Goal: Navigation & Orientation: Find specific page/section

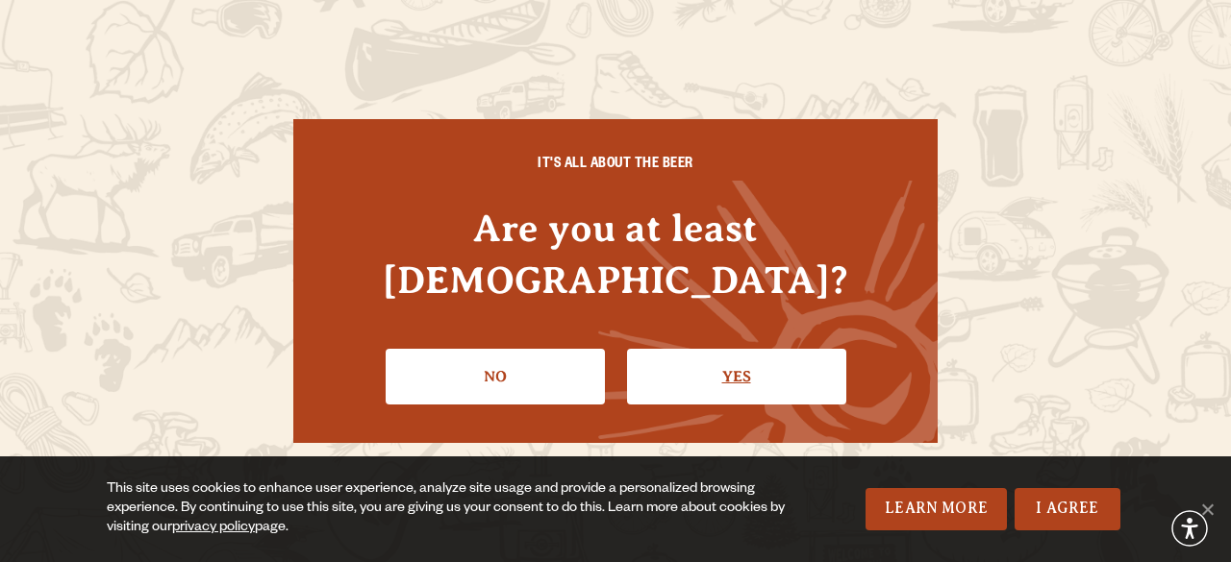
click at [765, 355] on link "Yes" at bounding box center [736, 377] width 219 height 56
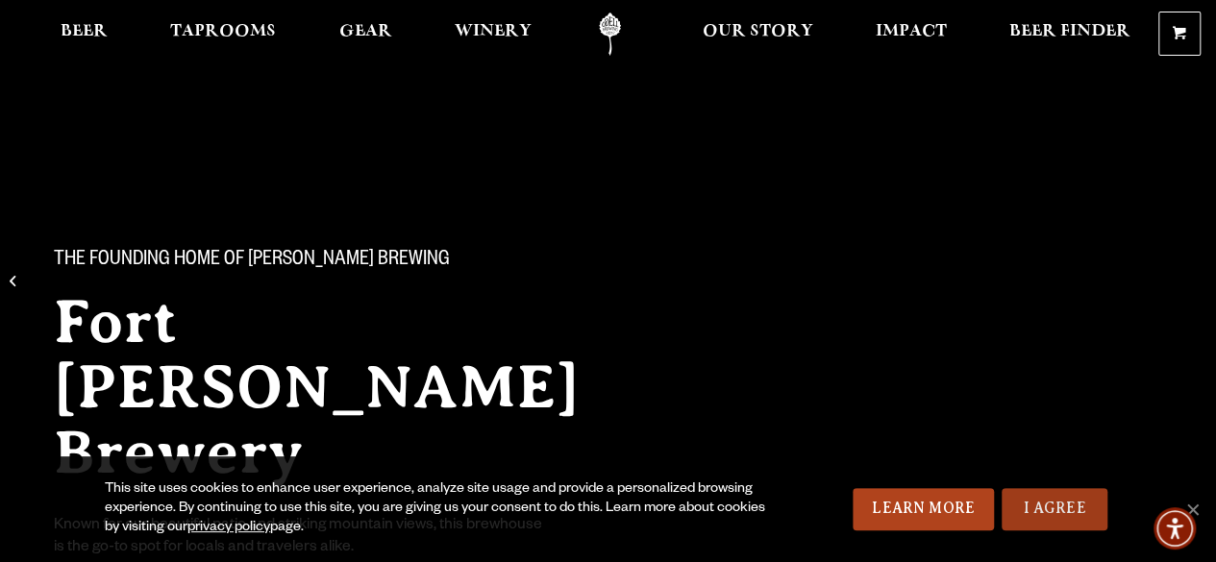
click at [1045, 505] on link "I Agree" at bounding box center [1055, 509] width 106 height 42
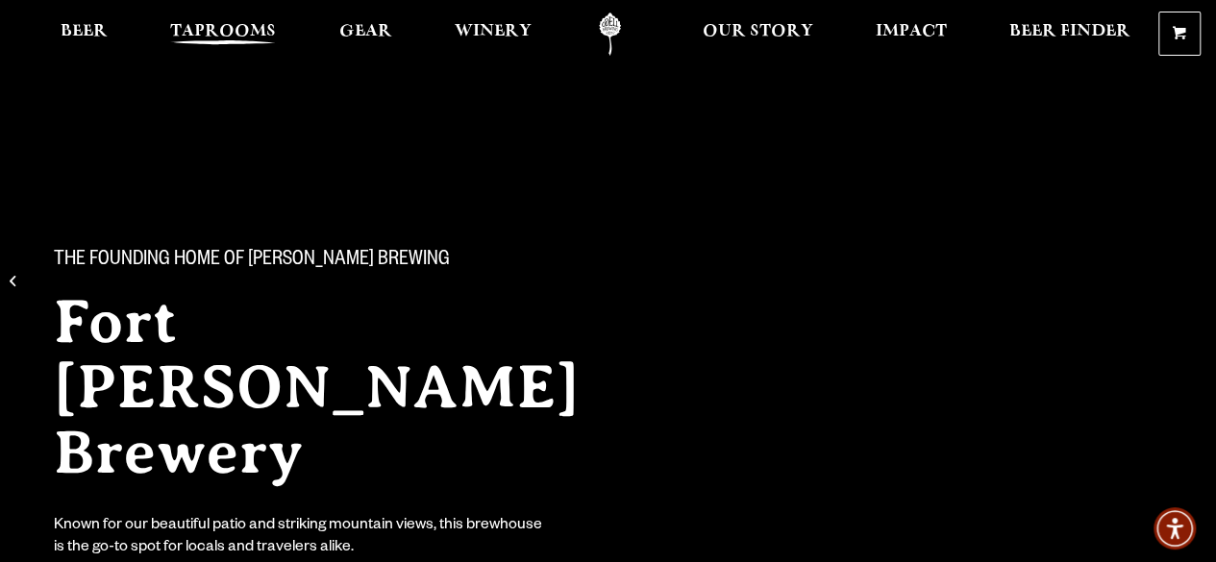
click at [234, 16] on link "Taprooms" at bounding box center [223, 33] width 131 height 43
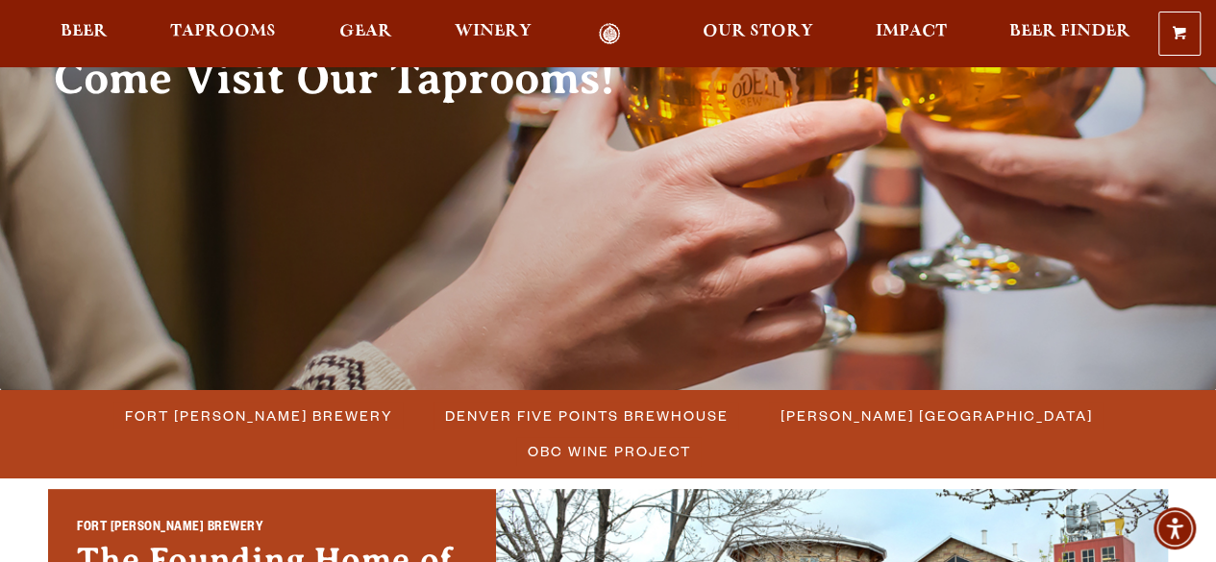
scroll to position [236, 0]
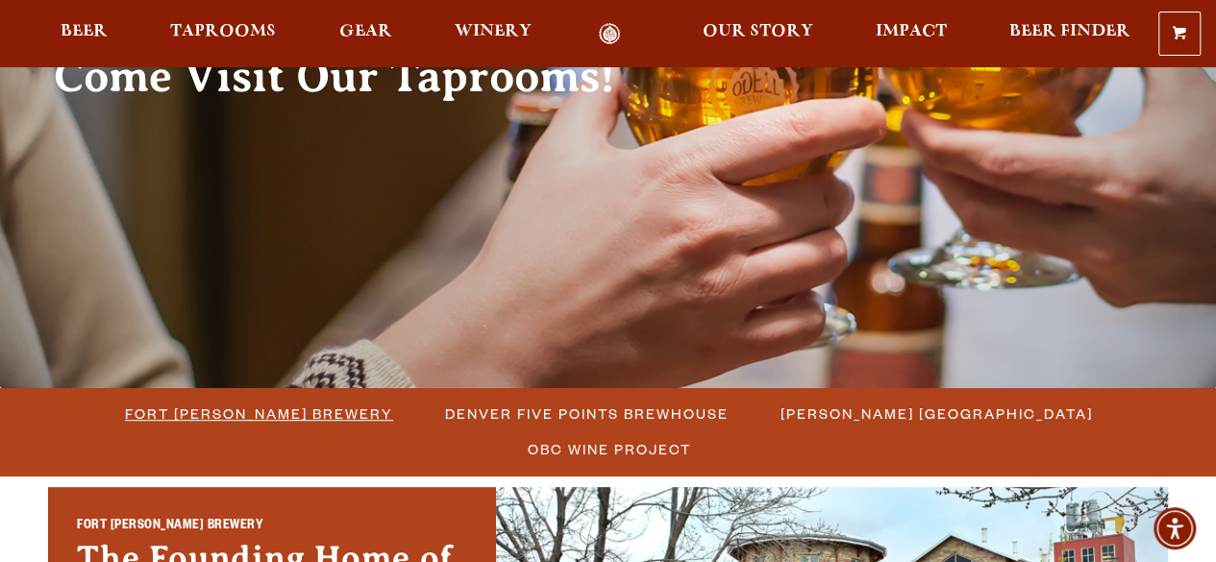
click at [194, 409] on span "Fort [PERSON_NAME] Brewery" at bounding box center [259, 414] width 268 height 28
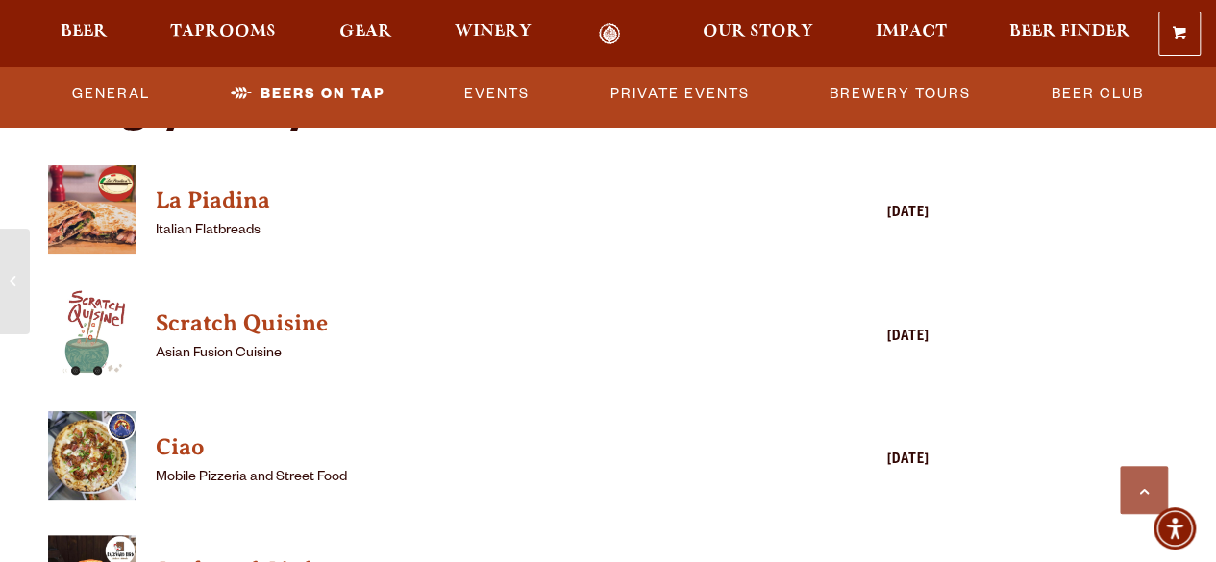
scroll to position [4456, 0]
